Goal: Information Seeking & Learning: Learn about a topic

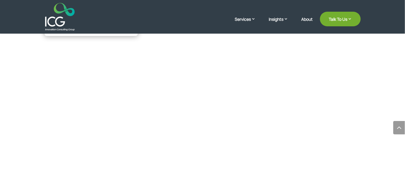
scroll to position [639, 0]
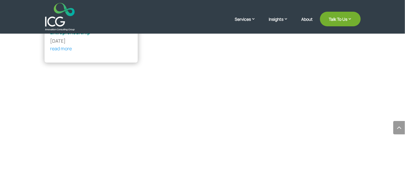
click at [62, 15] on img at bounding box center [60, 17] width 30 height 28
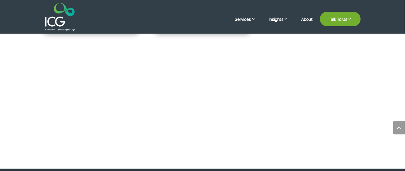
scroll to position [692, 0]
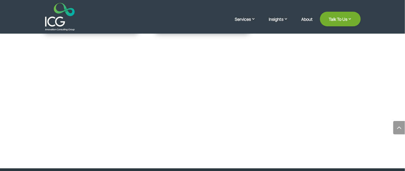
click at [206, 105] on div "Ready to talk? Request your free Consultation to learn more about ICG’s Digital…" at bounding box center [202, 109] width 279 height 67
drag, startPoint x: 197, startPoint y: 79, endPoint x: 196, endPoint y: 129, distance: 50.1
click at [196, 129] on div "Ready to talk? Request your free Consultation to learn more about ICG’s Digital…" at bounding box center [202, 109] width 279 height 67
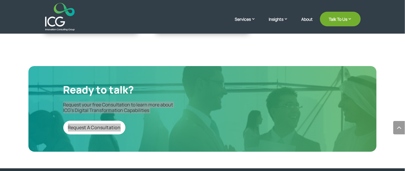
scroll to position [0, 0]
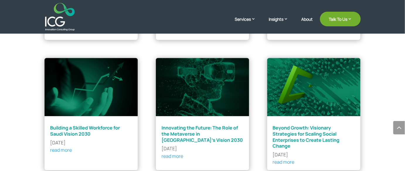
scroll to position [399, 0]
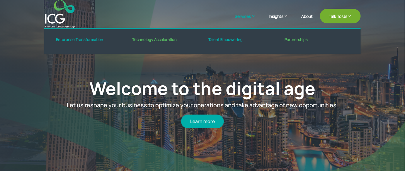
click at [252, 18] on link "Services" at bounding box center [248, 20] width 27 height 15
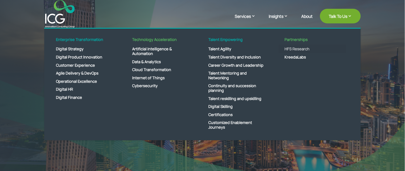
click at [299, 49] on link "HFS Research" at bounding box center [312, 49] width 67 height 8
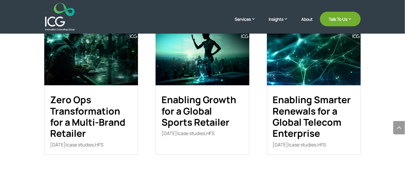
scroll to position [852, 0]
